Goal: Transaction & Acquisition: Purchase product/service

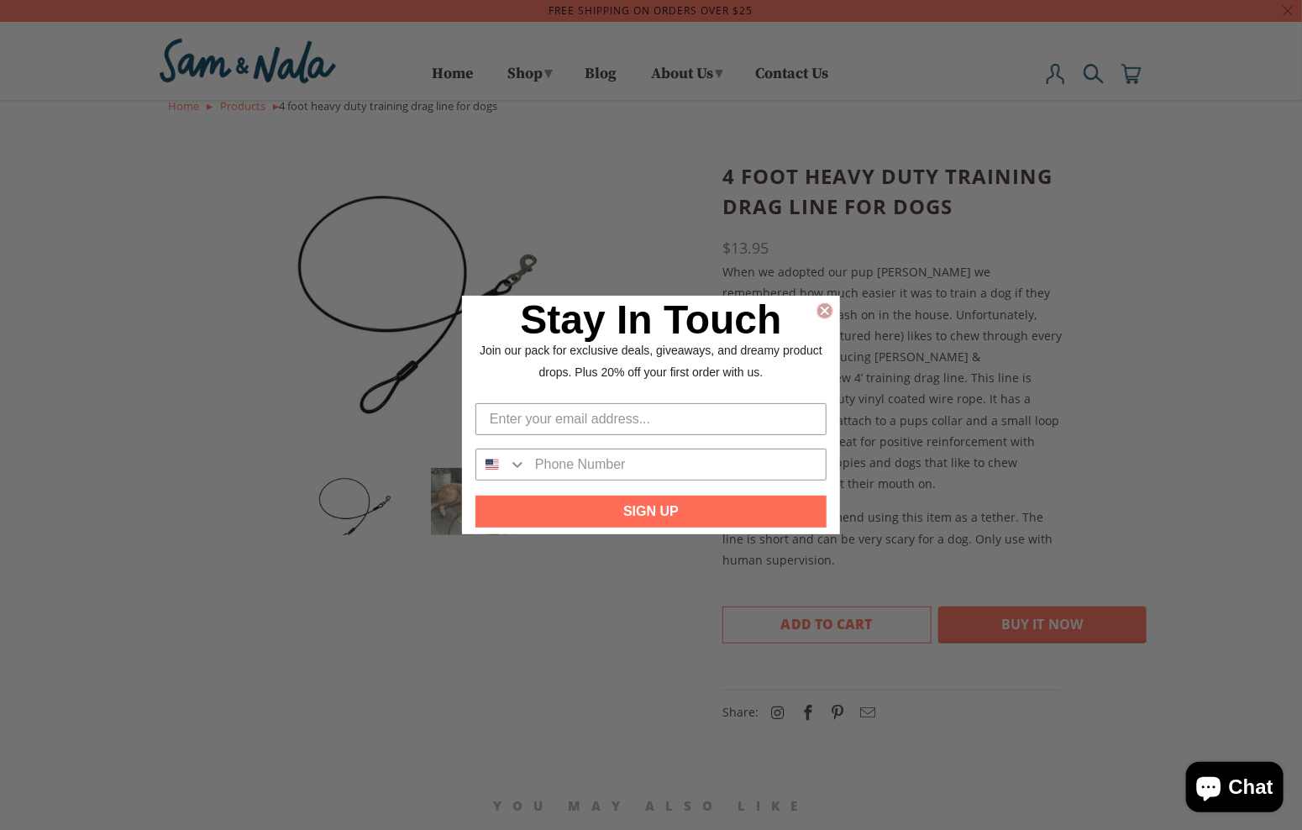
click at [821, 306] on circle "Close dialog" at bounding box center [825, 311] width 16 height 16
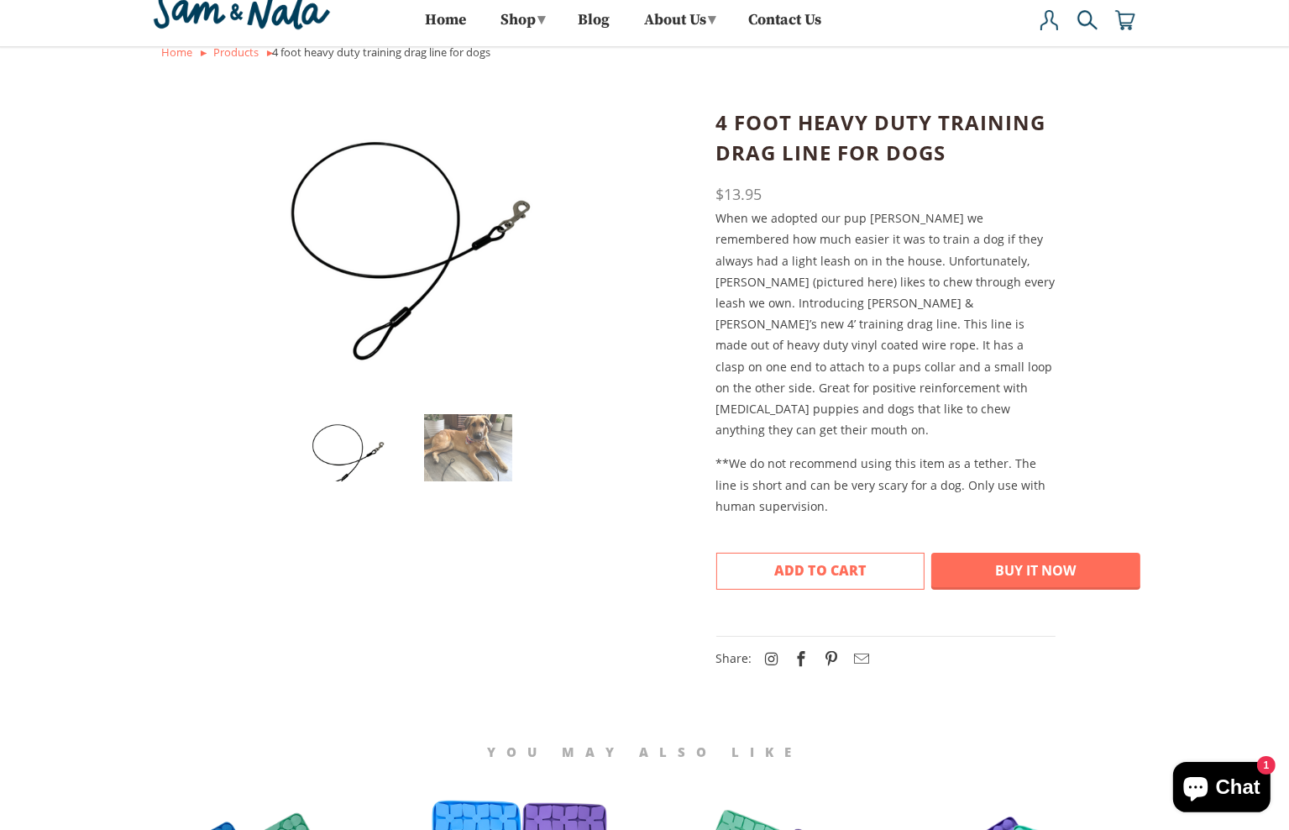
scroll to position [5, 0]
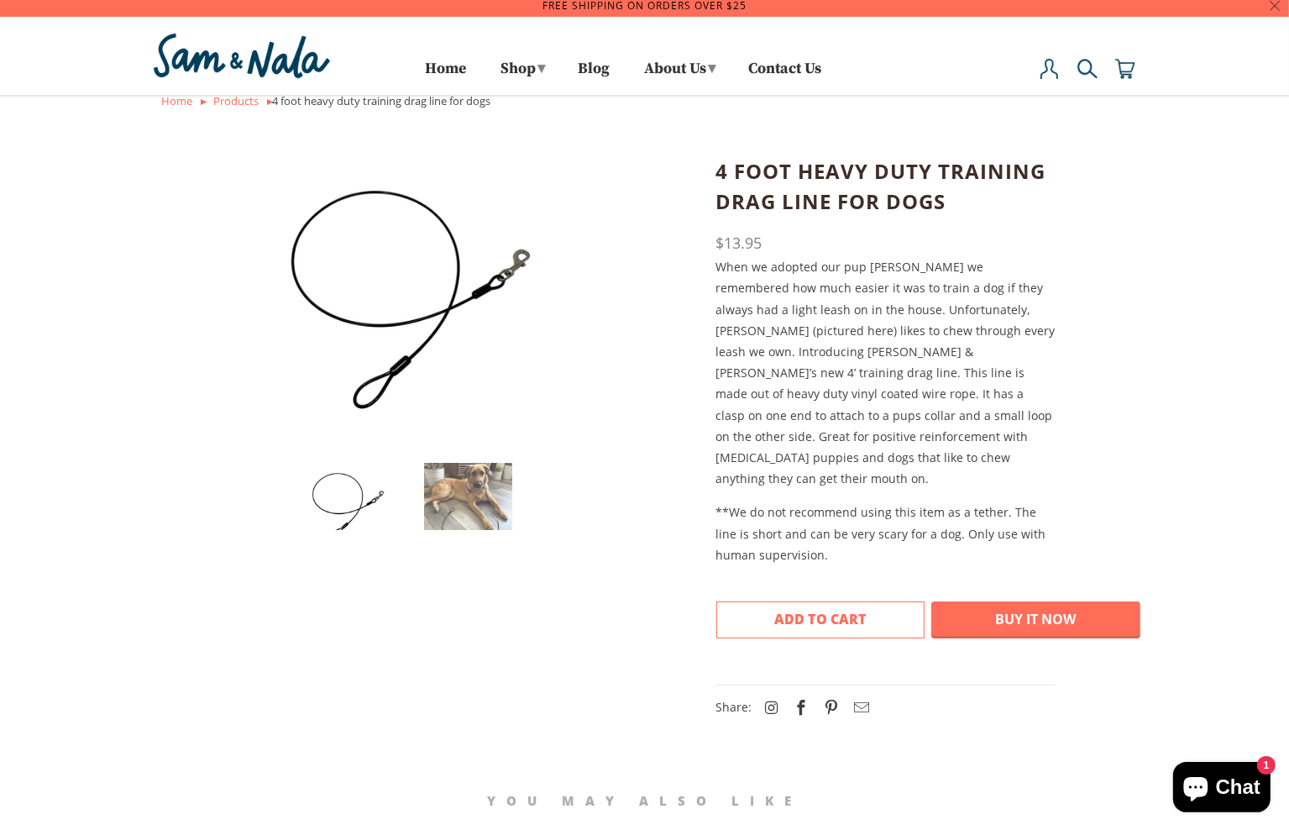
click at [821, 610] on span "Add to Cart" at bounding box center [820, 619] width 92 height 18
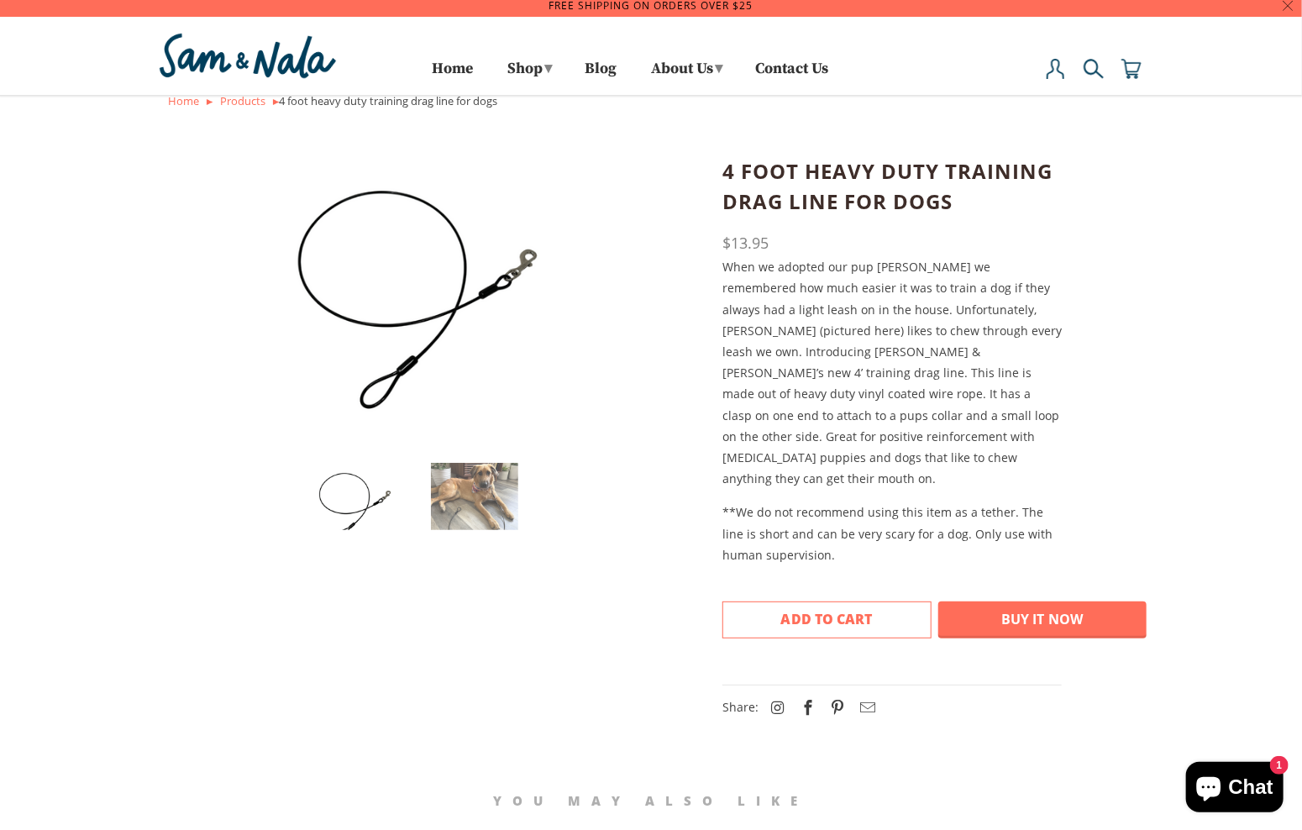
click at [914, 1] on div at bounding box center [651, 415] width 1302 height 830
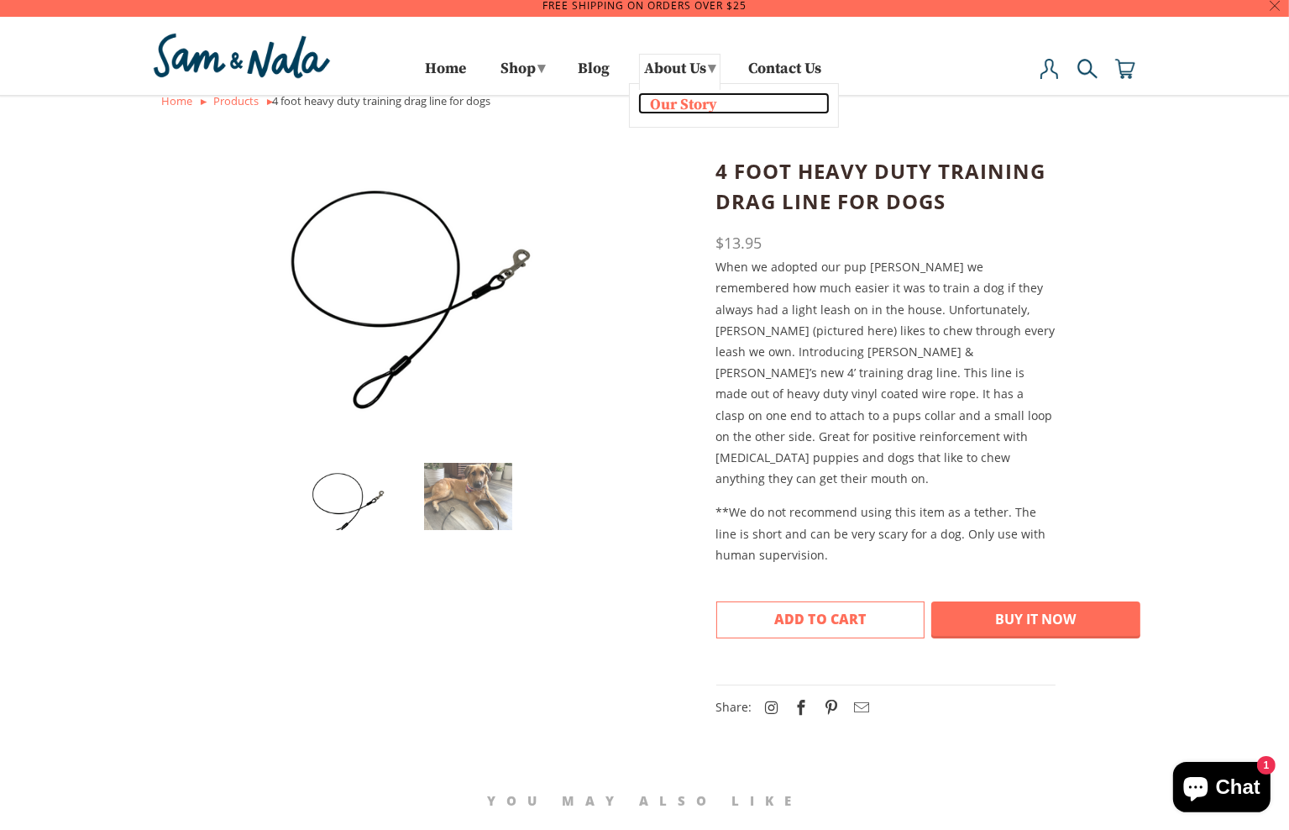
click at [655, 107] on link "Our Story" at bounding box center [733, 103] width 191 height 22
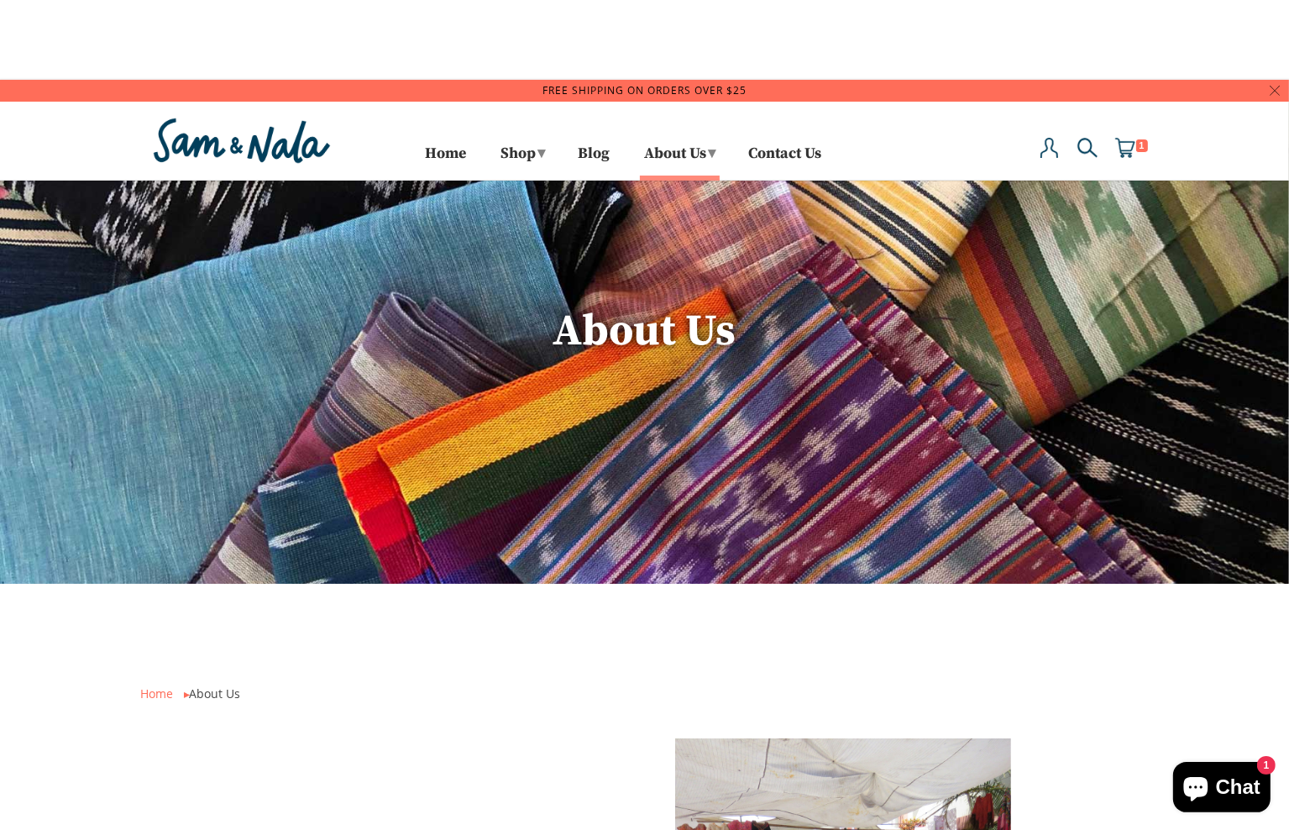
click at [1125, 140] on img at bounding box center [1125, 148] width 20 height 20
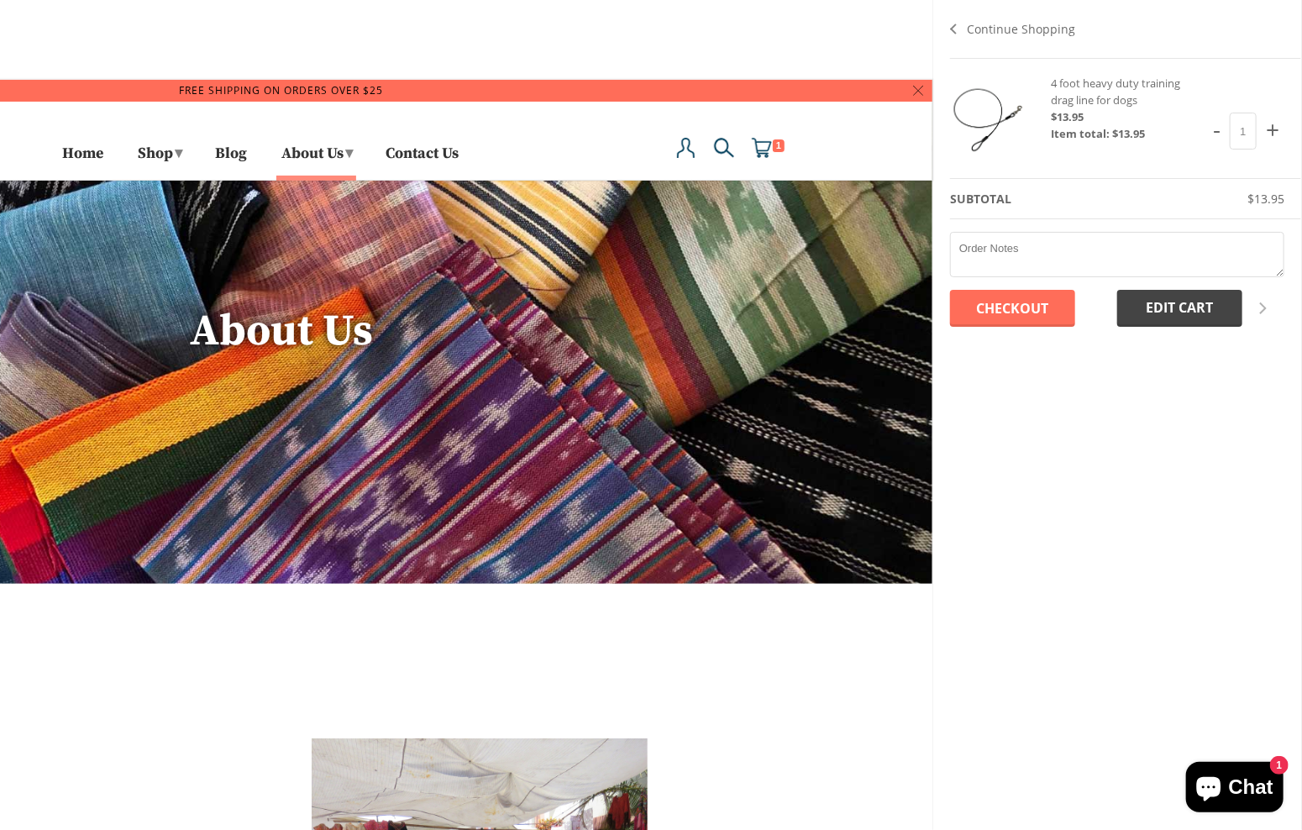
click at [1052, 83] on div "4 foot heavy duty training drag line for dogs $13.95 Item total: $13.95" at bounding box center [1122, 108] width 143 height 67
